Goal: Information Seeking & Learning: Learn about a topic

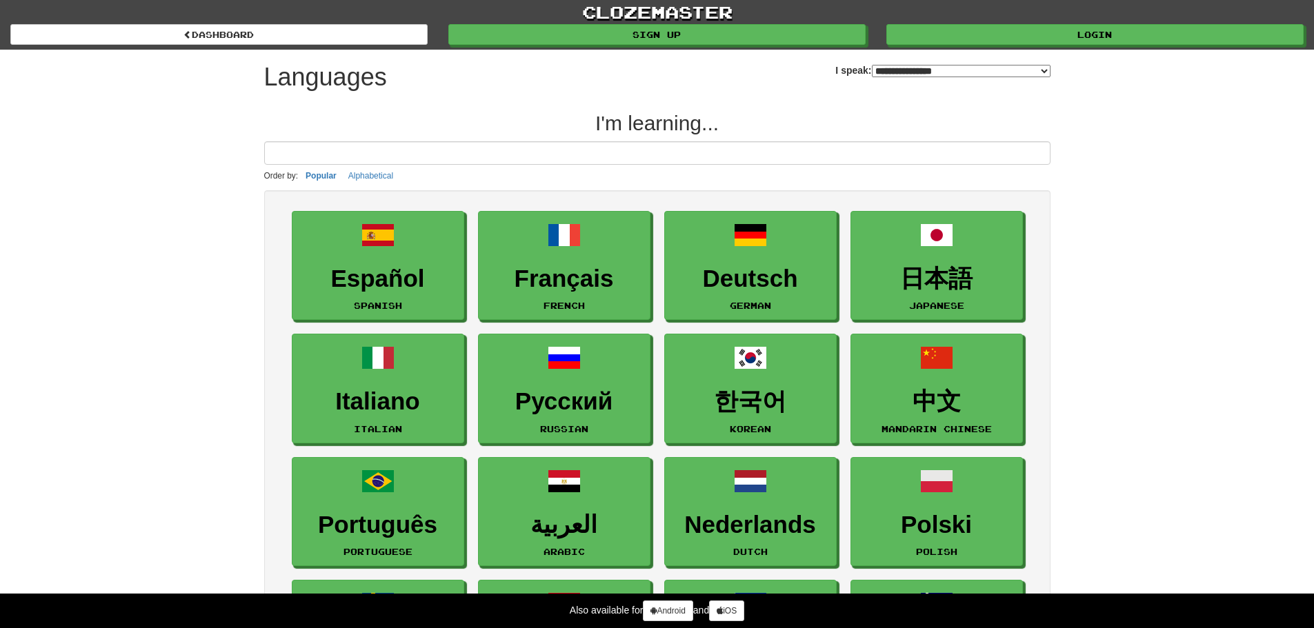
select select "*******"
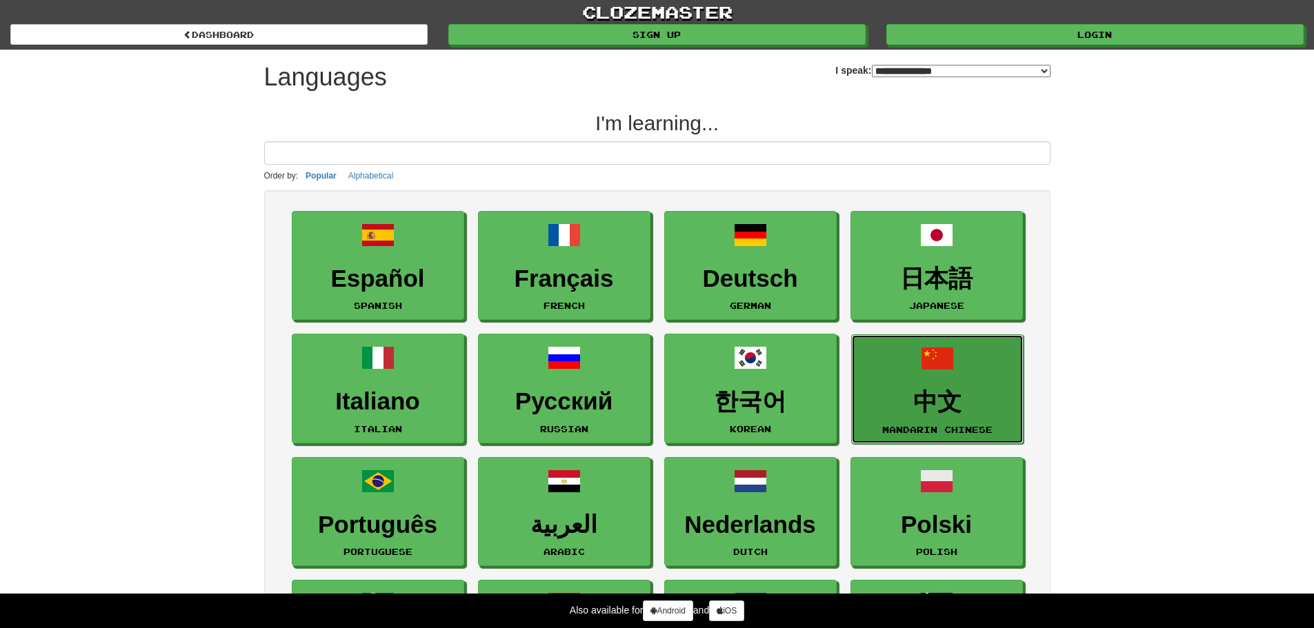
click at [956, 386] on link "中文 Mandarin Chinese" at bounding box center [937, 389] width 172 height 110
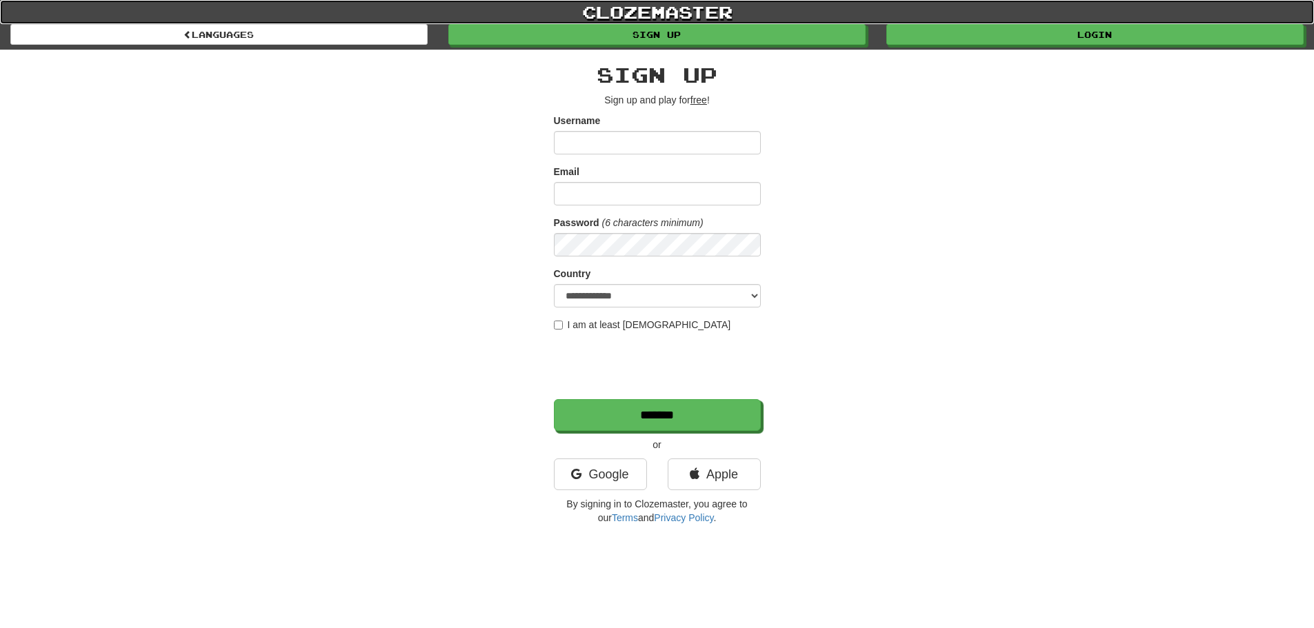
click at [645, 3] on link "clozemaster" at bounding box center [657, 12] width 1314 height 24
